Goal: Task Accomplishment & Management: Complete application form

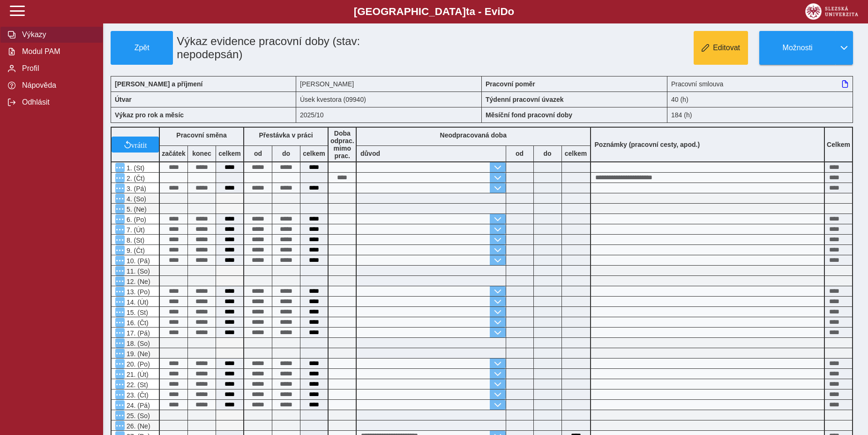
click at [36, 39] on span "Výkazy" at bounding box center [57, 34] width 76 height 8
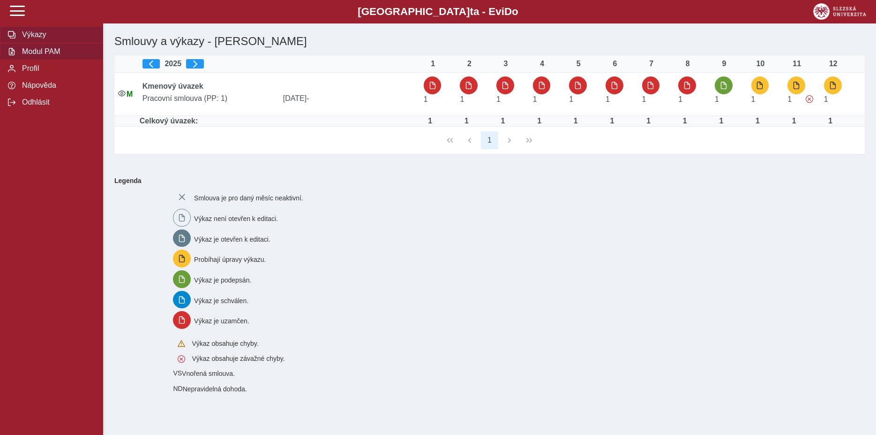
click at [62, 56] on span "Modul PAM" at bounding box center [57, 51] width 76 height 8
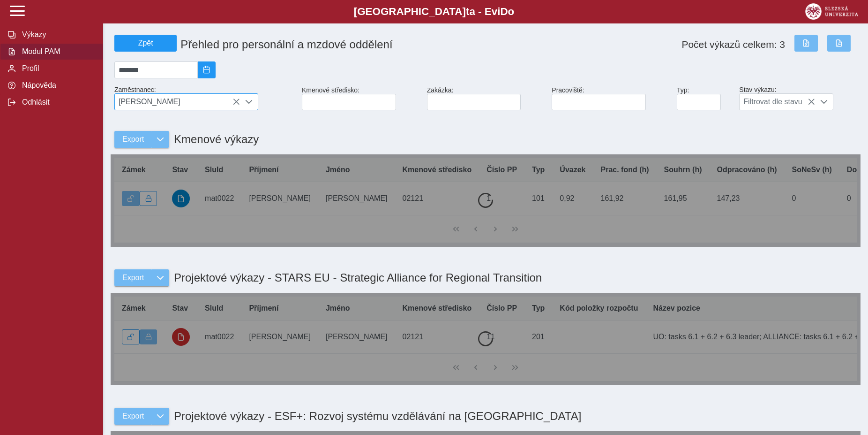
click at [183, 107] on span "Ing. Veronika Maťková" at bounding box center [177, 102] width 125 height 16
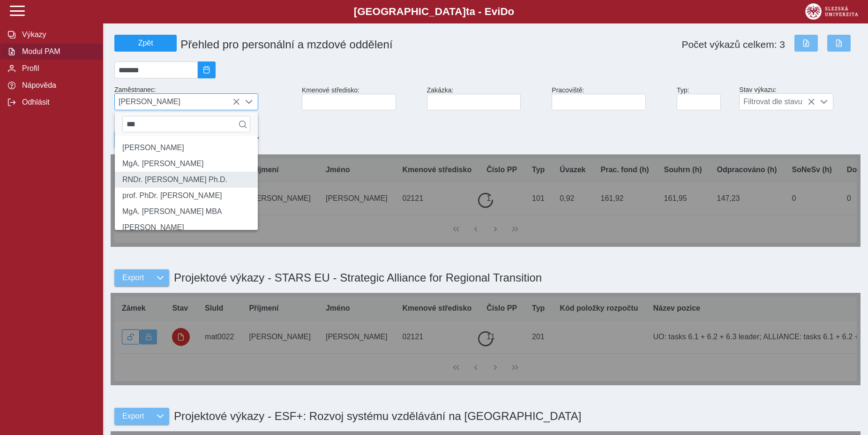
type input "***"
click at [210, 187] on li "RNDr. Zdeněk Franěk Ph.D." at bounding box center [186, 180] width 143 height 16
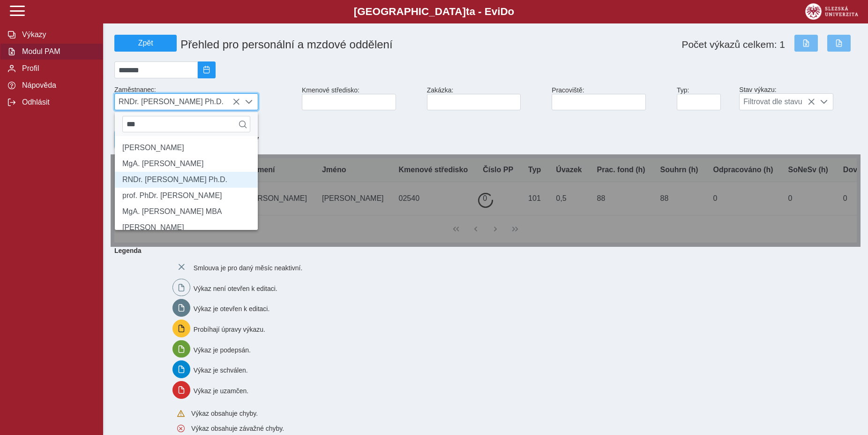
scroll to position [5, 38]
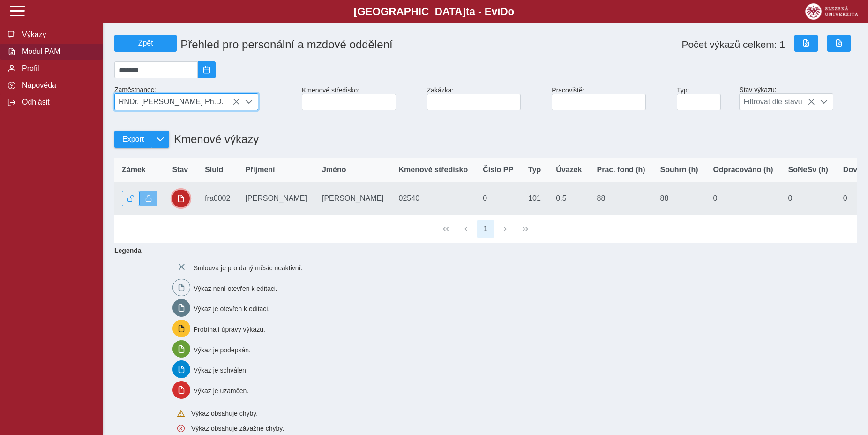
click at [180, 202] on span "button" at bounding box center [180, 198] width 7 height 7
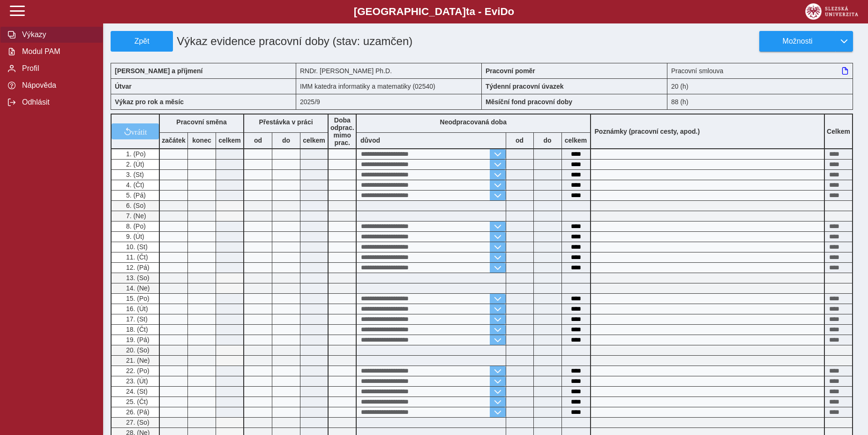
click at [35, 39] on span "Výkazy" at bounding box center [57, 34] width 76 height 8
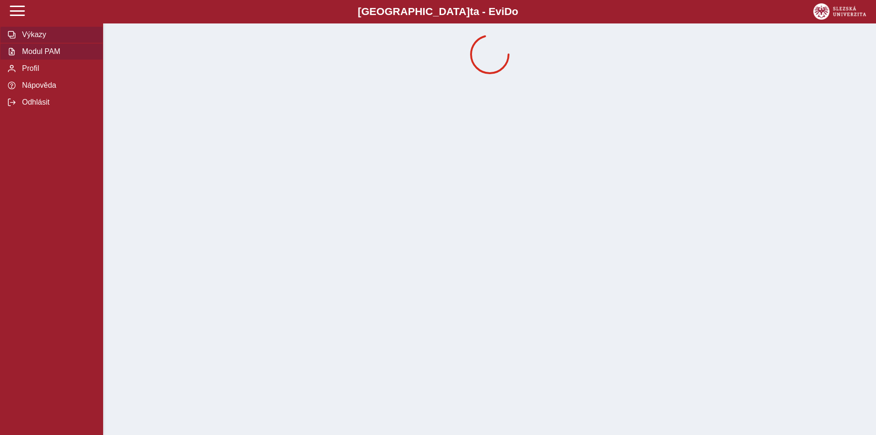
click at [44, 56] on span "Modul PAM" at bounding box center [57, 51] width 76 height 8
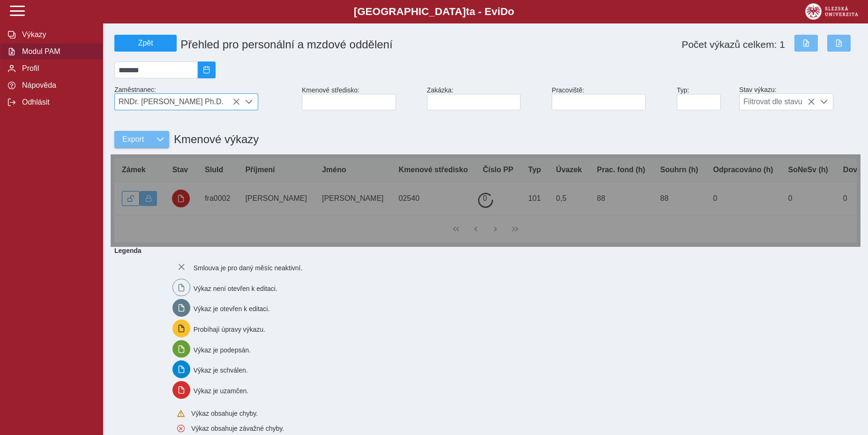
click at [234, 105] on icon at bounding box center [235, 101] width 7 height 7
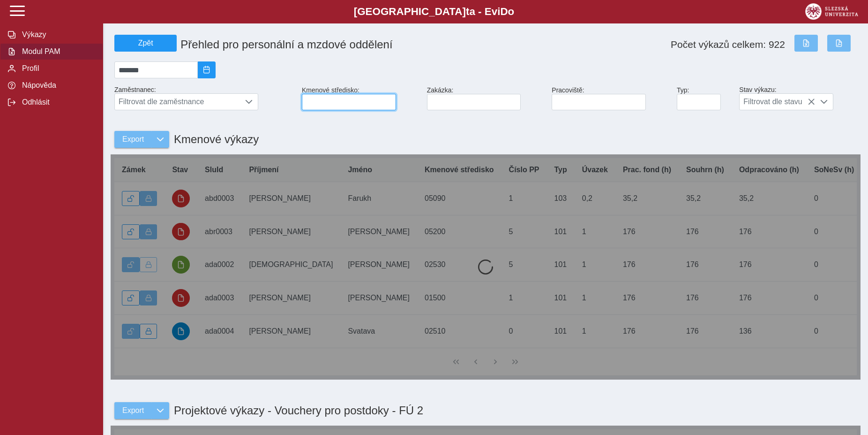
click at [312, 107] on input at bounding box center [349, 102] width 94 height 16
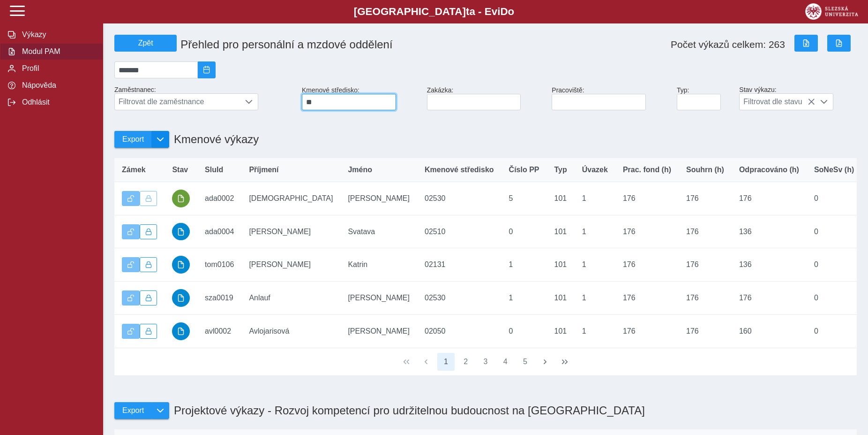
type input "**"
click at [161, 143] on span "button" at bounding box center [160, 138] width 7 height 7
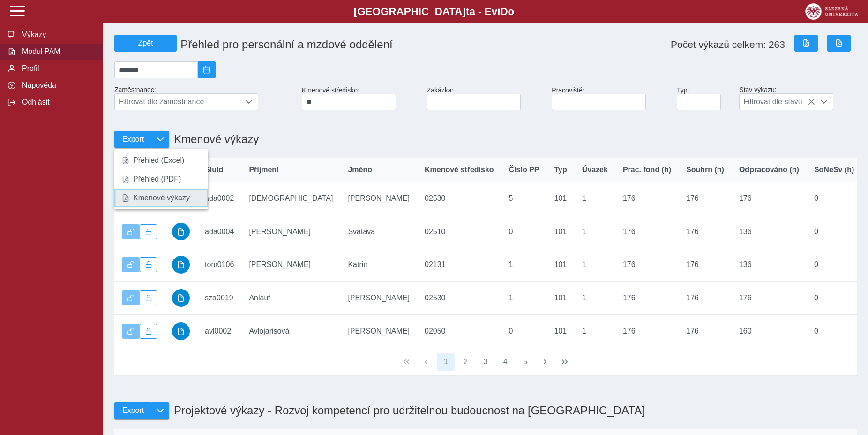
click at [165, 202] on span "Kmenové výkazy" at bounding box center [161, 197] width 57 height 7
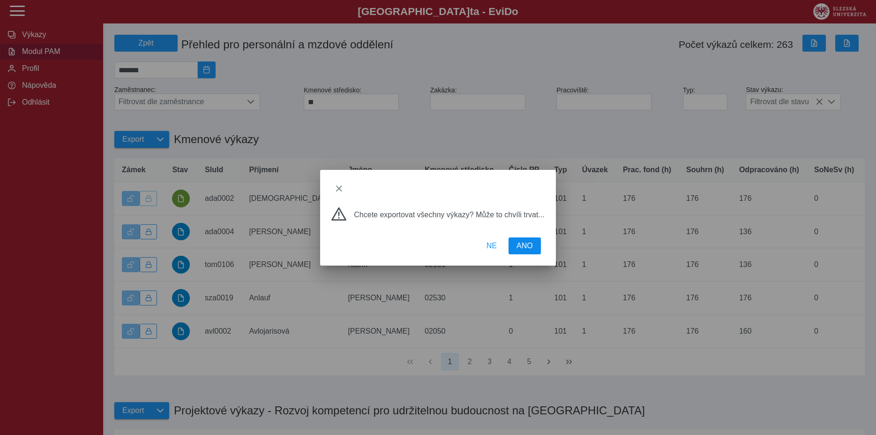
click at [532, 246] on button "ANO" at bounding box center [525, 245] width 32 height 17
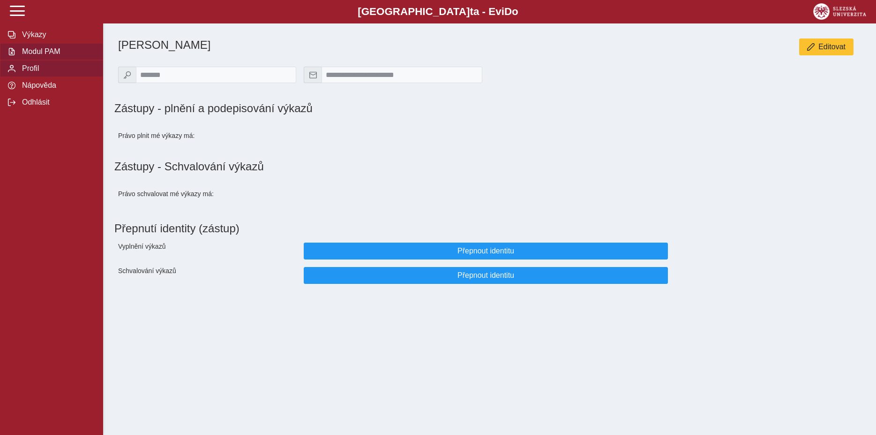
click at [45, 56] on span "Modul PAM" at bounding box center [57, 51] width 76 height 8
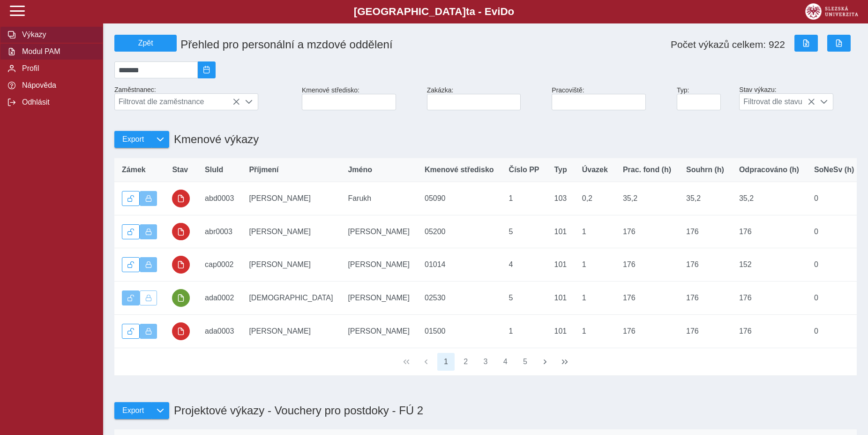
click at [30, 39] on span "Výkazy" at bounding box center [57, 34] width 76 height 8
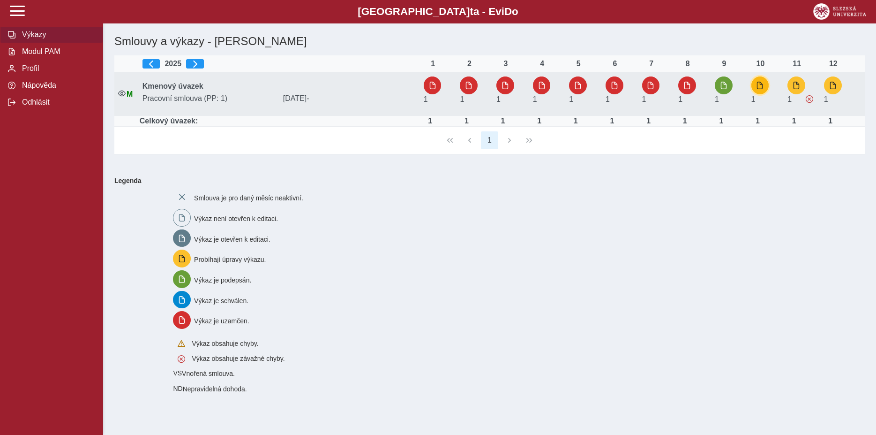
click at [762, 89] on span "button" at bounding box center [759, 85] width 7 height 7
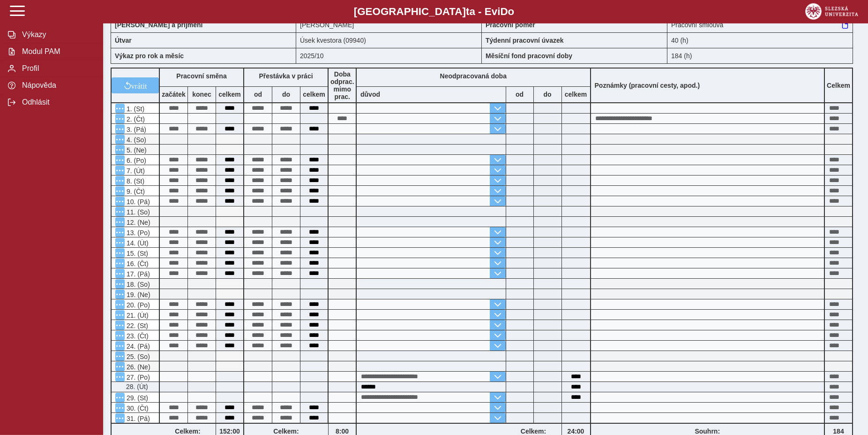
scroll to position [96, 0]
